Goal: Browse casually: Explore the website without a specific task or goal

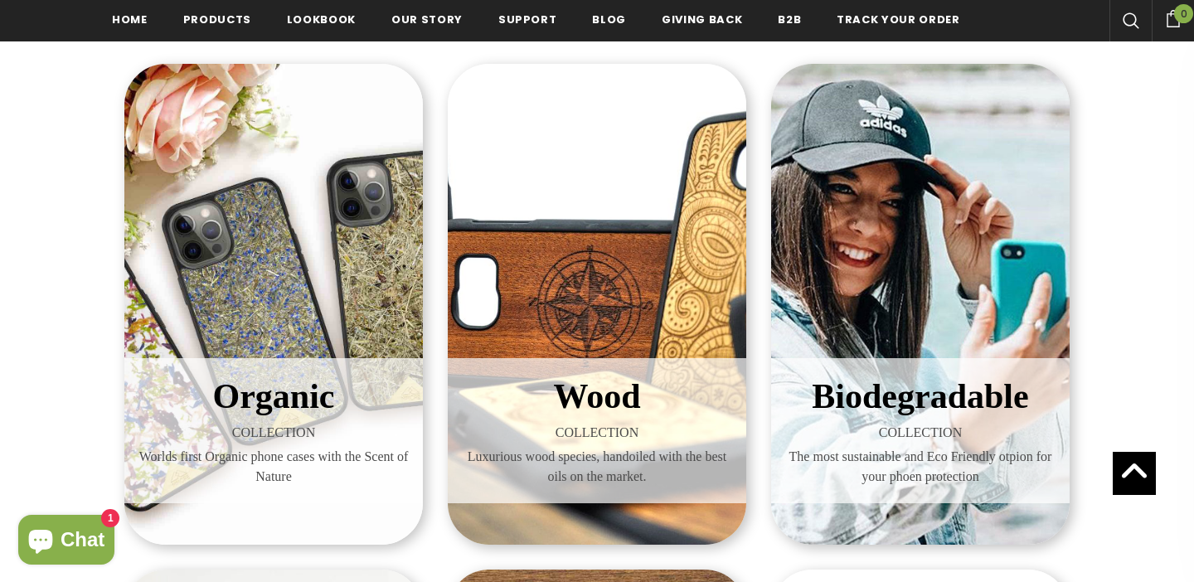
scroll to position [235, 0]
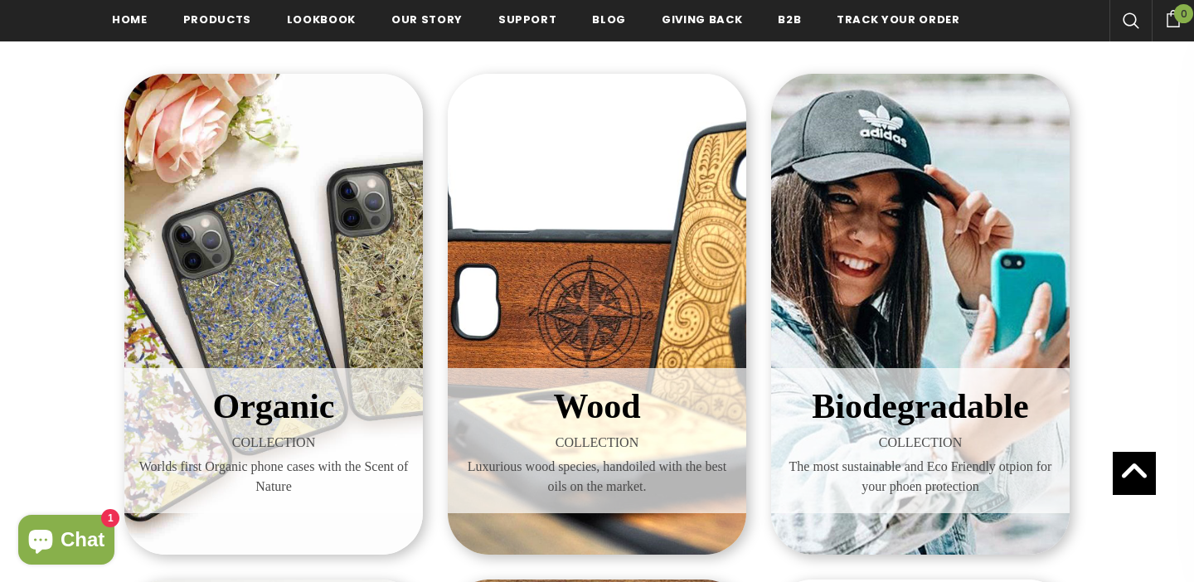
click at [191, 300] on div "Organic COLLECTION Worlds first Organic phone cases with the Scent of Nature" at bounding box center [273, 314] width 299 height 481
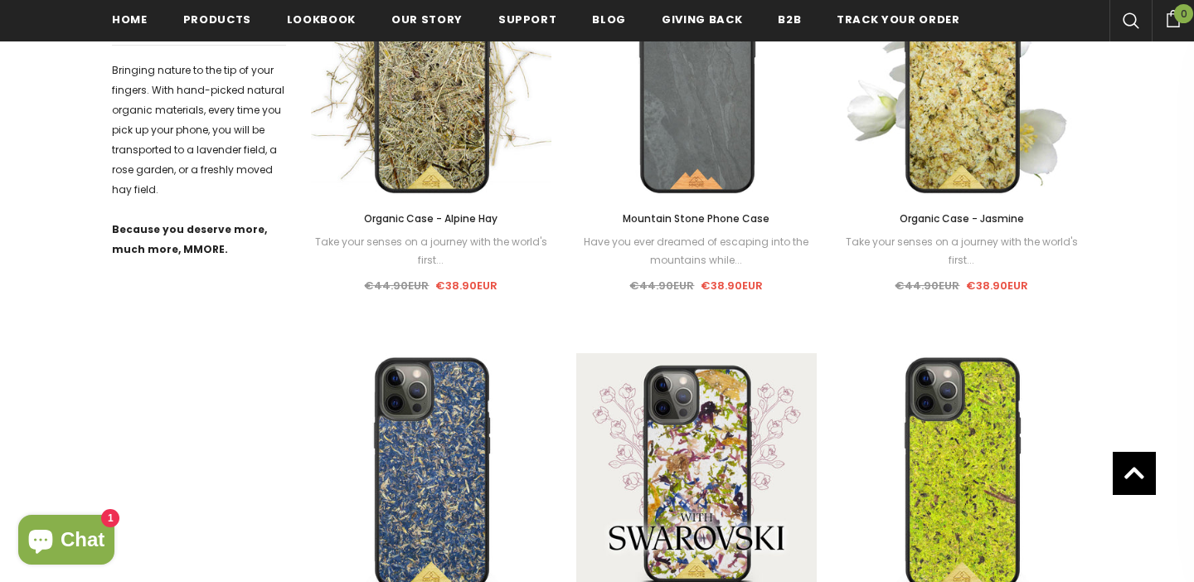
scroll to position [928, 0]
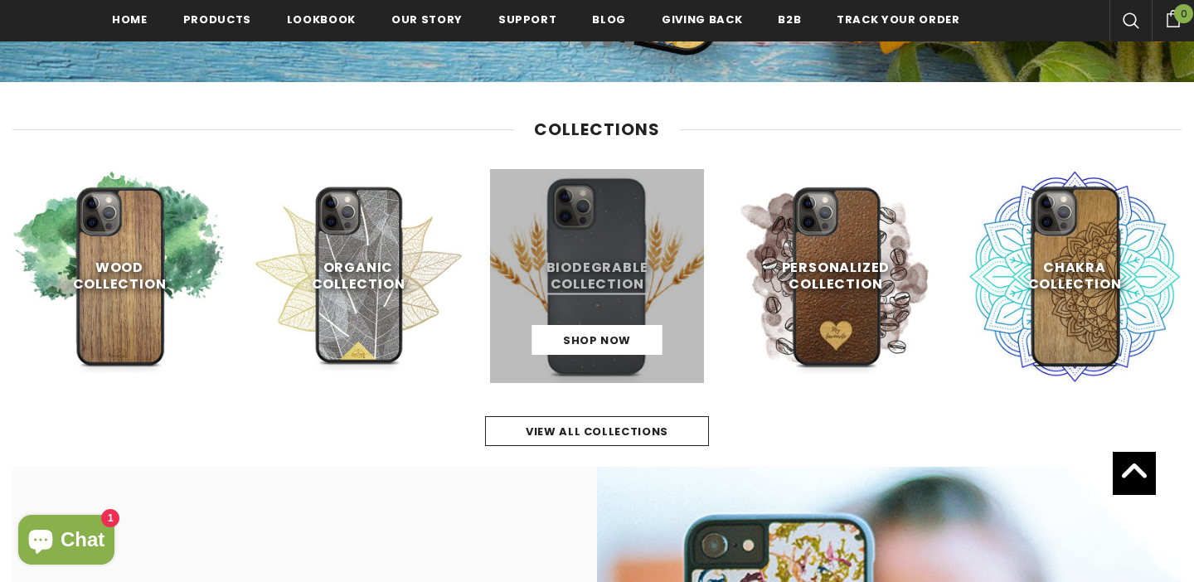
scroll to position [643, 0]
